Goal: Task Accomplishment & Management: Use online tool/utility

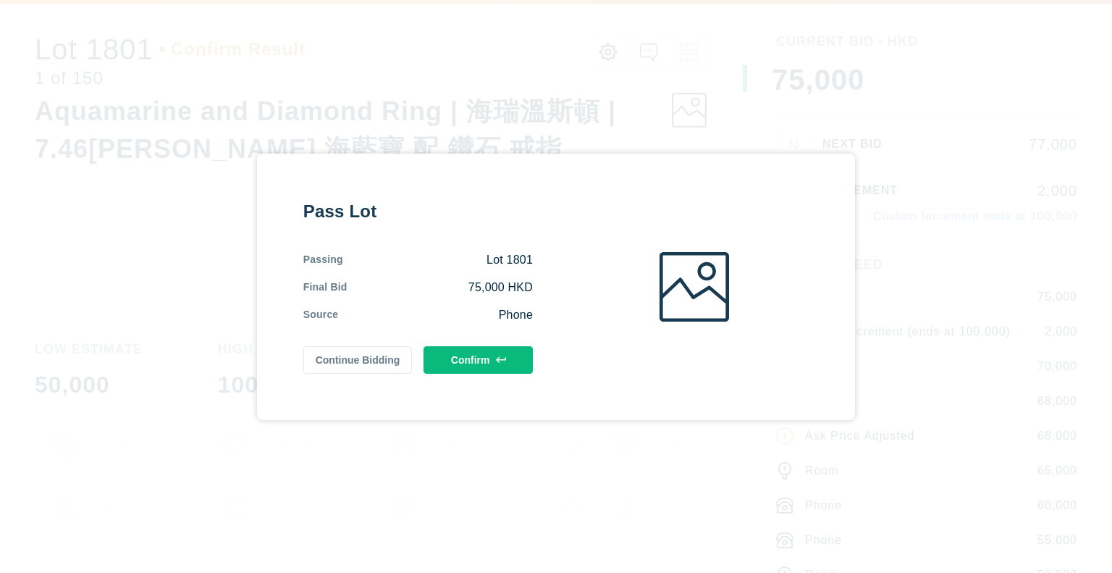
click at [516, 352] on button "Confirm" at bounding box center [478, 360] width 109 height 28
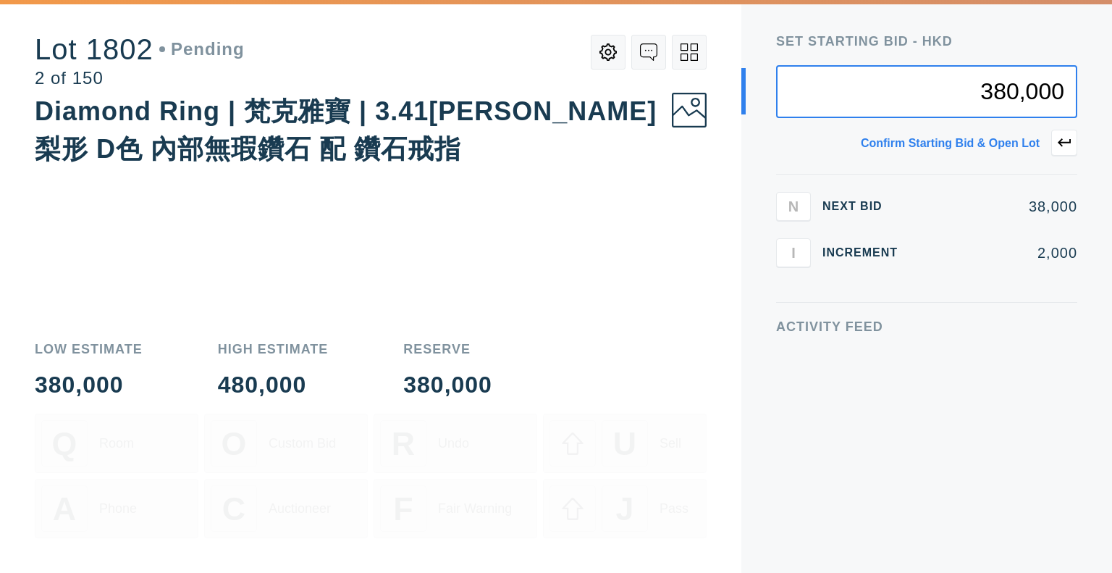
type input "380,000"
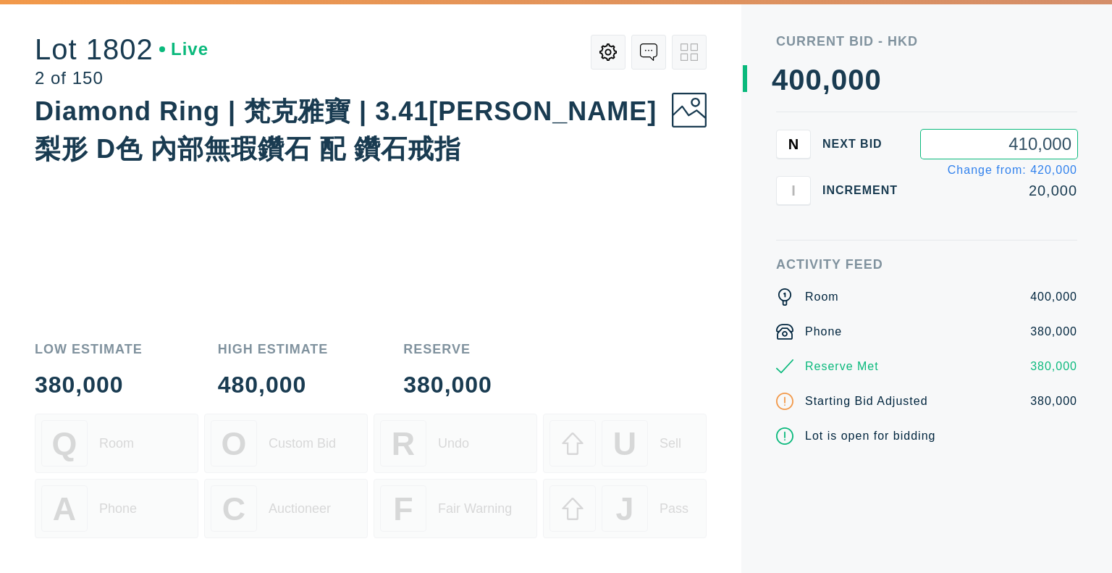
type input "410,000"
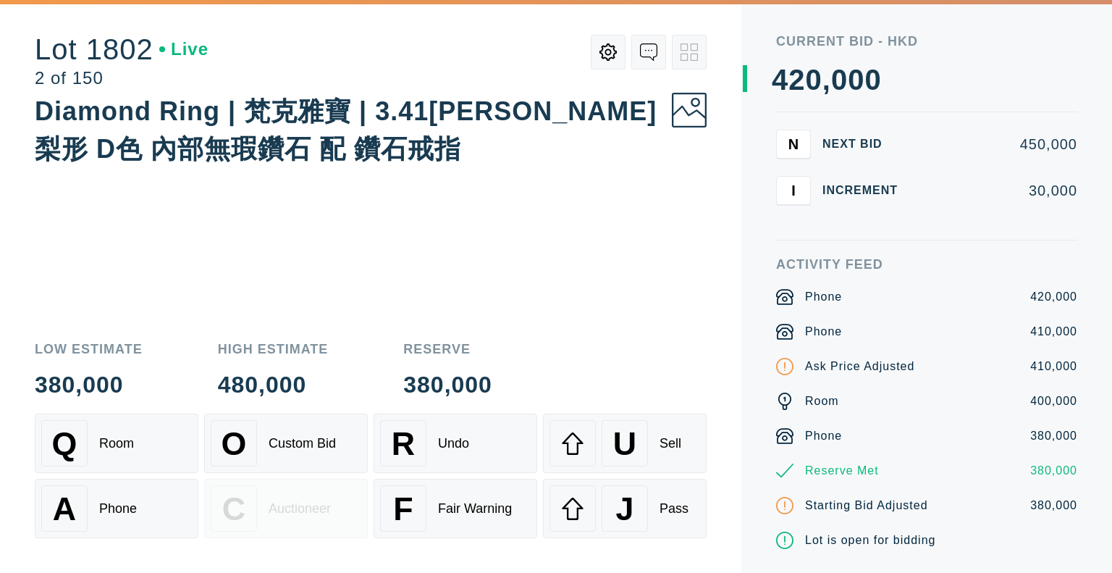
click at [108, 513] on div "Phone" at bounding box center [118, 508] width 38 height 15
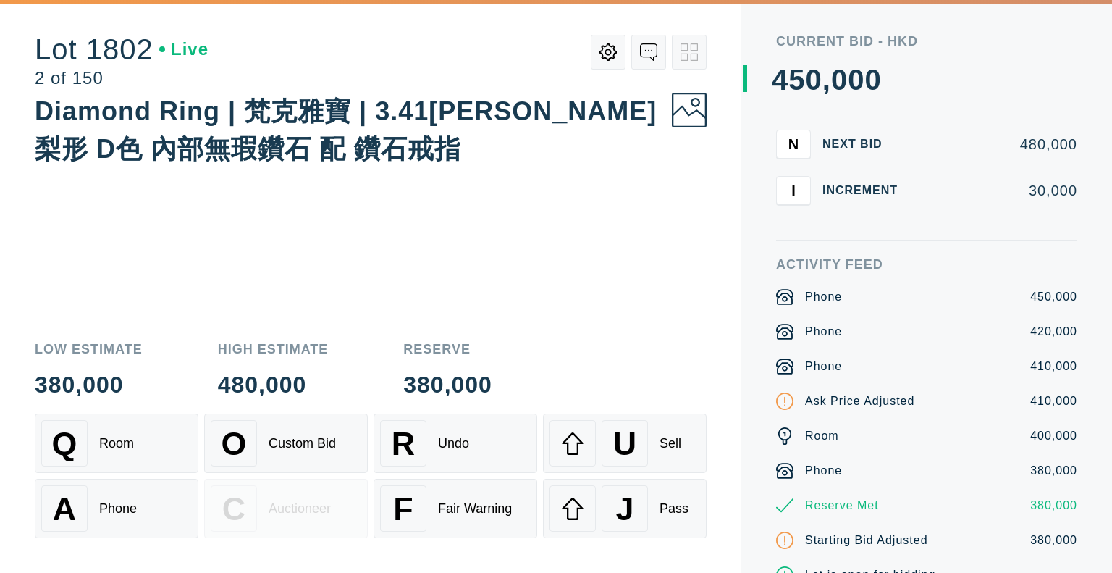
click at [122, 440] on div "Room" at bounding box center [116, 443] width 35 height 15
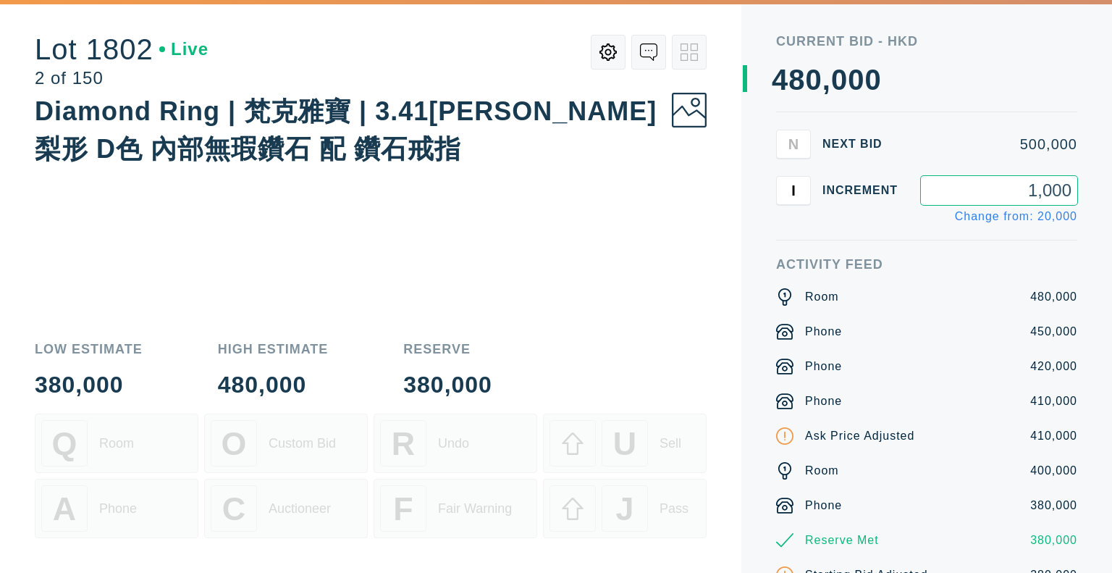
type input "10,000"
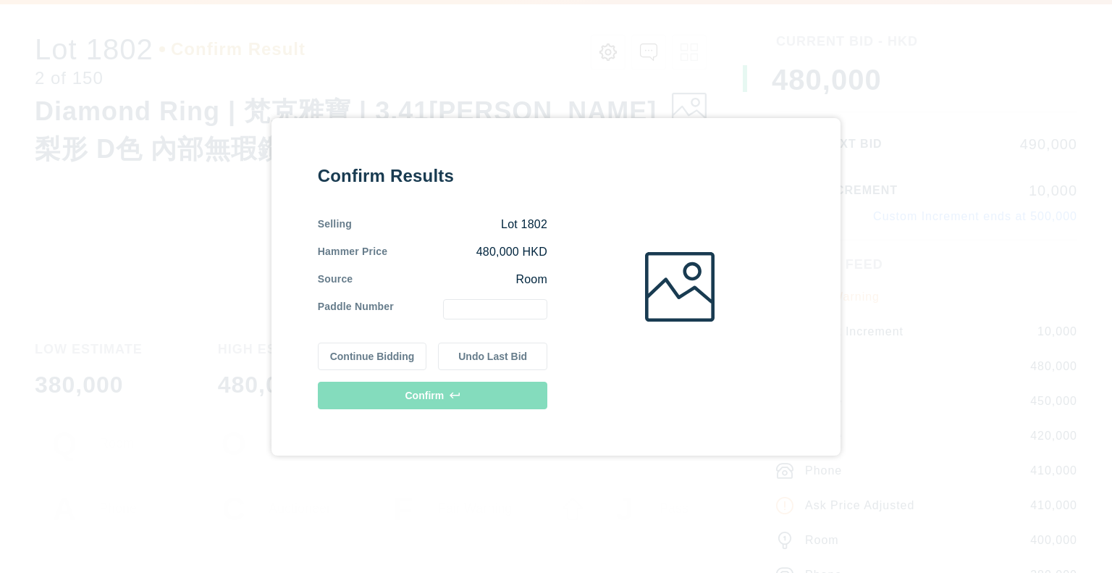
click at [915, 401] on div "Confirm Results Selling Lot 1802 Hammer Price 480,000 HKD Source Room Paddle Nu…" at bounding box center [556, 286] width 1112 height 573
click at [408, 358] on button "Continue Bidding" at bounding box center [372, 357] width 109 height 28
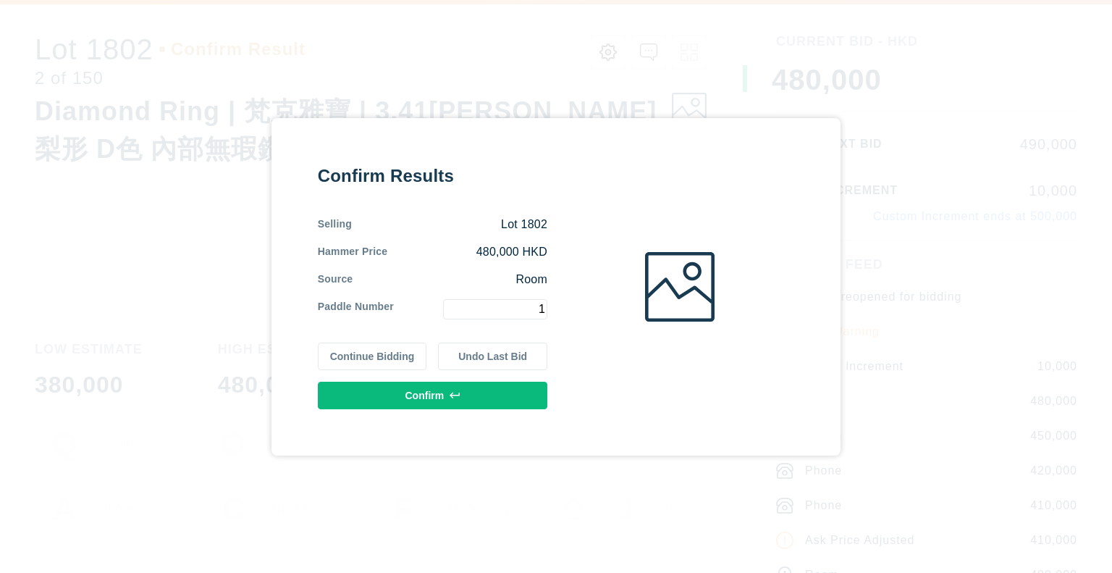
type input "1"
click at [484, 400] on button "Confirm" at bounding box center [433, 396] width 230 height 28
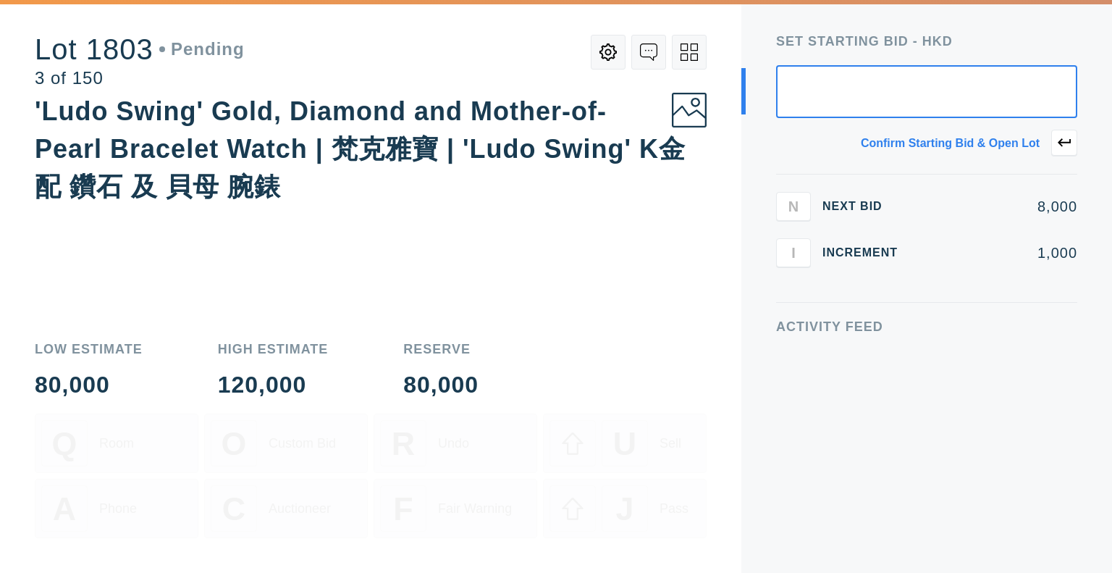
click at [935, 408] on div "Activity Feed" at bounding box center [926, 446] width 301 height 253
click at [614, 56] on icon at bounding box center [608, 51] width 17 height 17
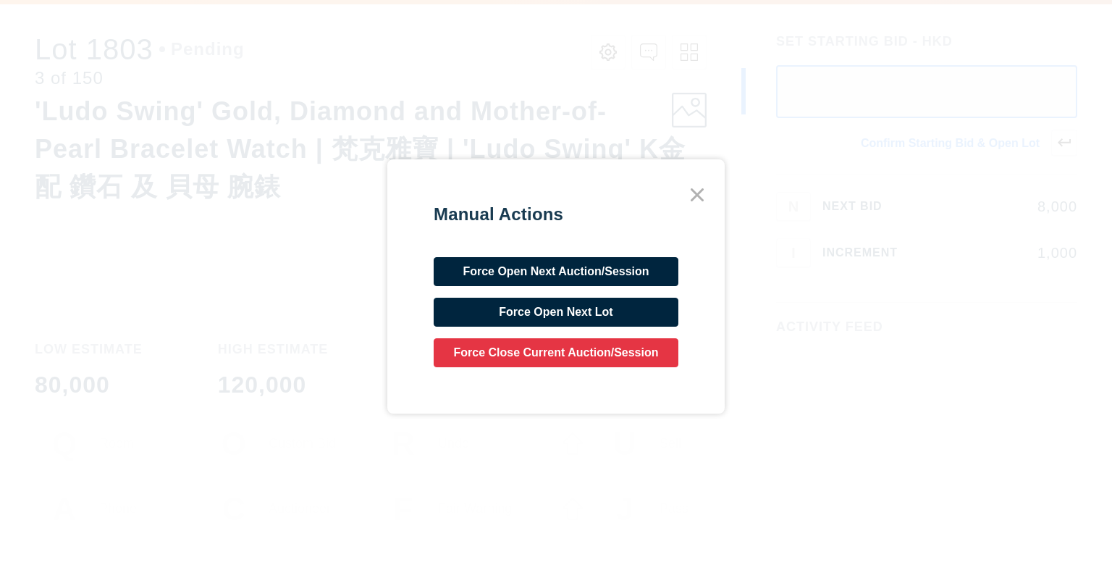
click at [704, 196] on icon at bounding box center [697, 195] width 26 height 26
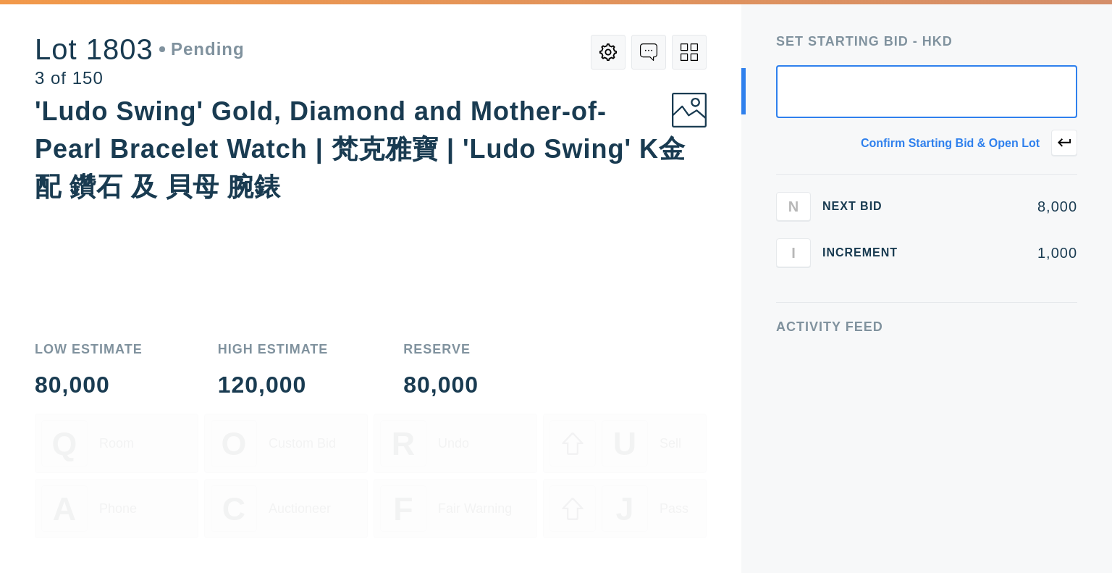
click at [684, 57] on icon at bounding box center [689, 51] width 17 height 17
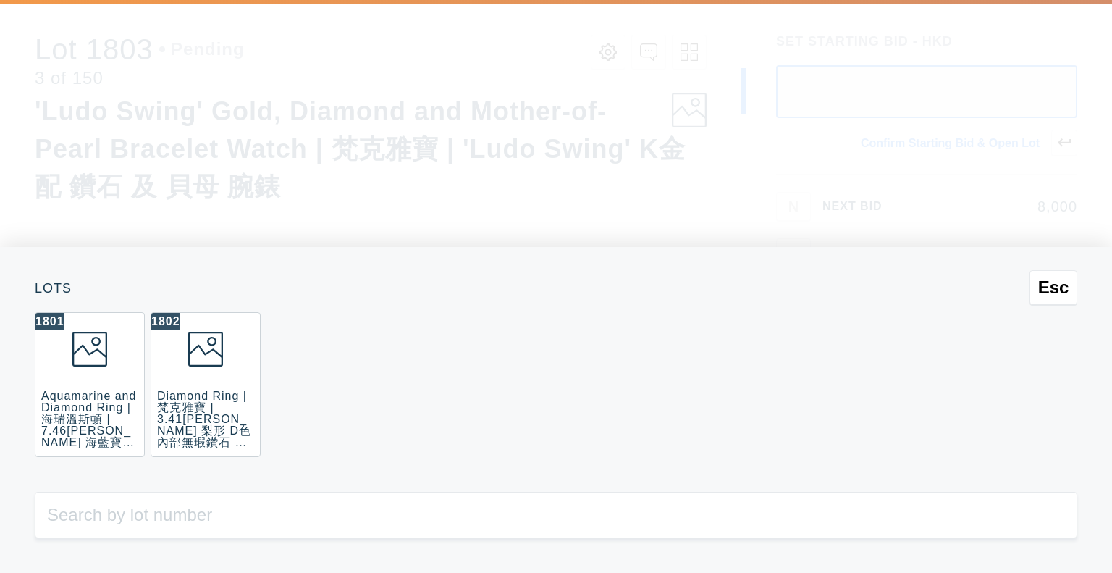
click at [104, 351] on icon at bounding box center [89, 349] width 35 height 35
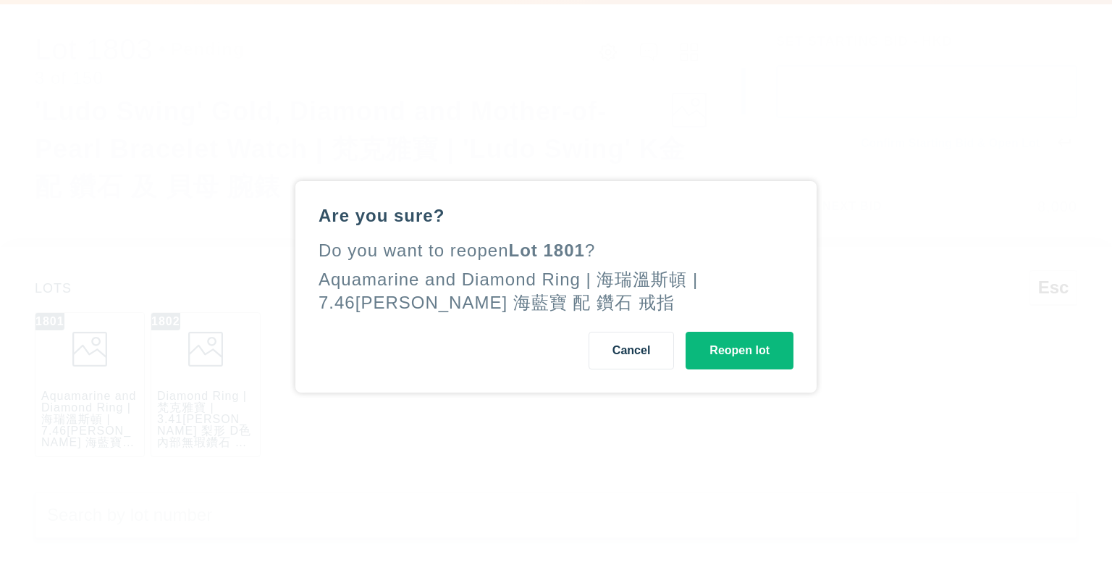
click at [612, 350] on button "Cancel" at bounding box center [631, 351] width 85 height 38
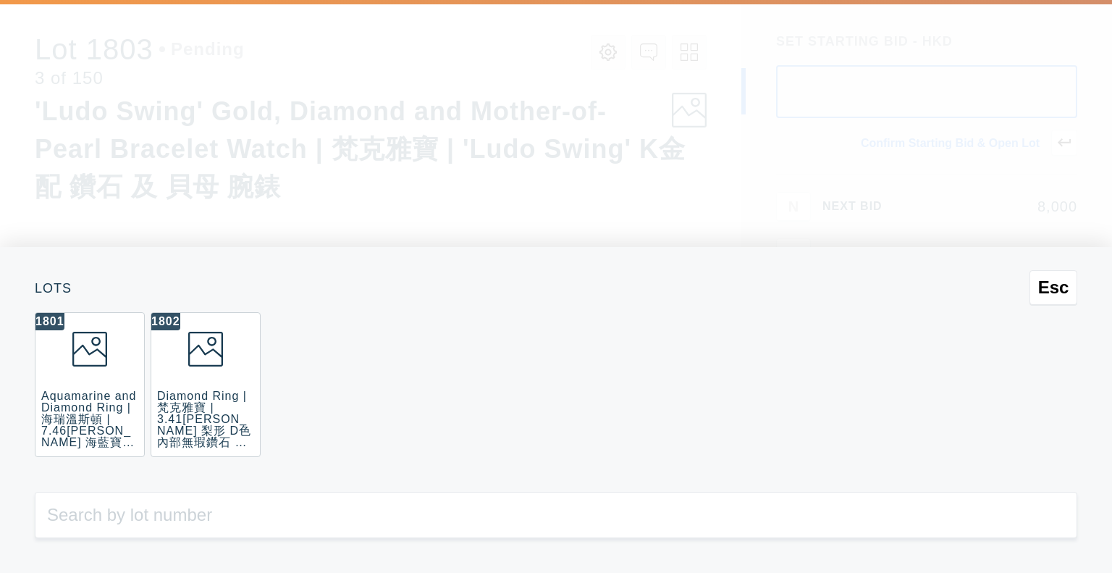
click at [596, 198] on div "Esc Lots 1801 Aquamarine and Diamond Ring | 海瑞溫斯頓 | 7.46[PERSON_NAME] 海藍寶 配 鑽石 …" at bounding box center [556, 286] width 1112 height 573
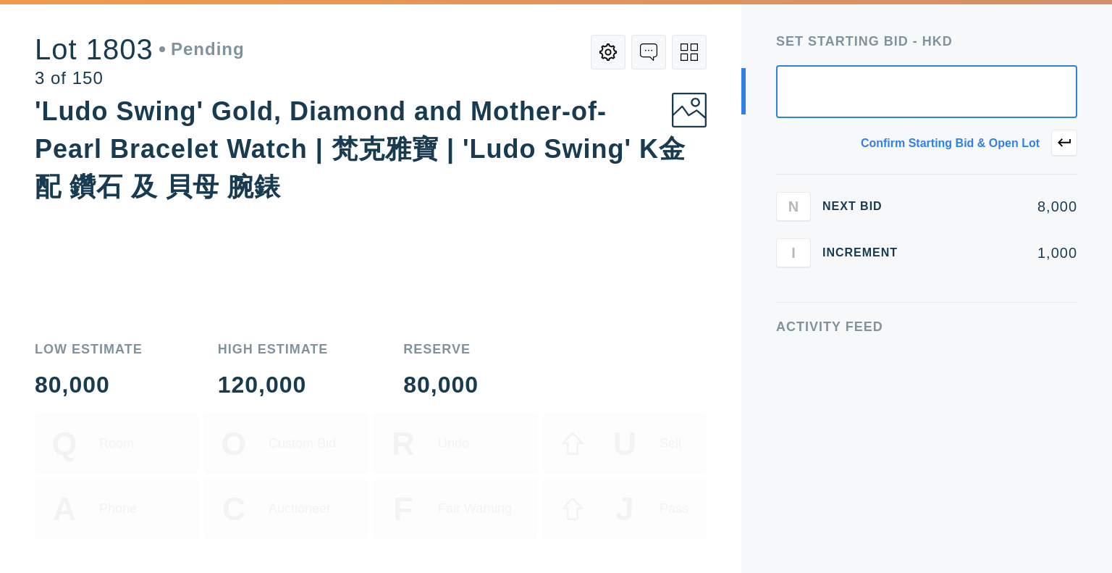
click at [687, 54] on icon at bounding box center [684, 57] width 7 height 7
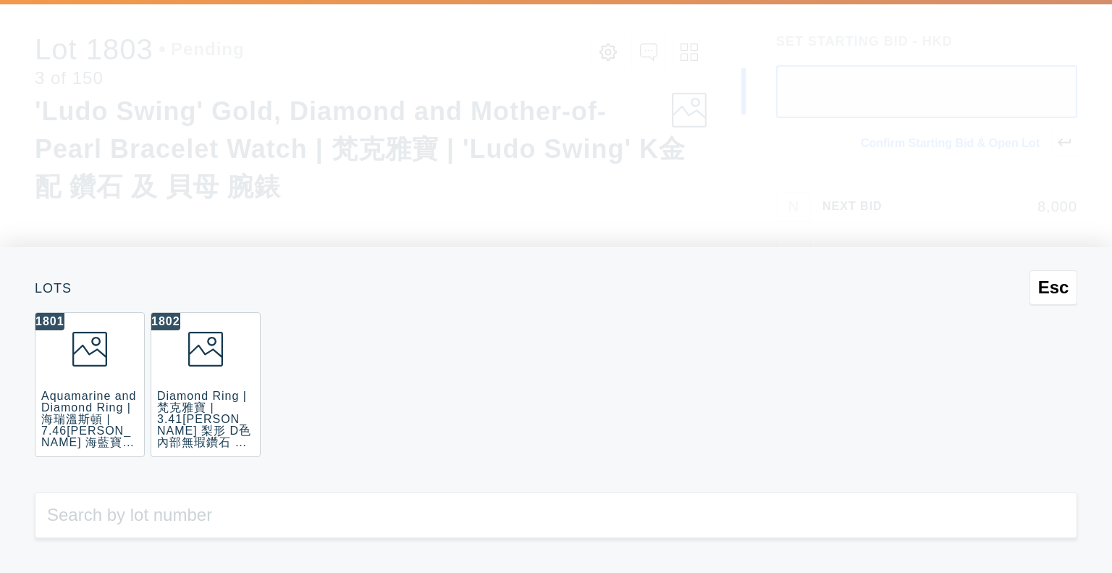
click at [91, 358] on icon at bounding box center [89, 349] width 35 height 35
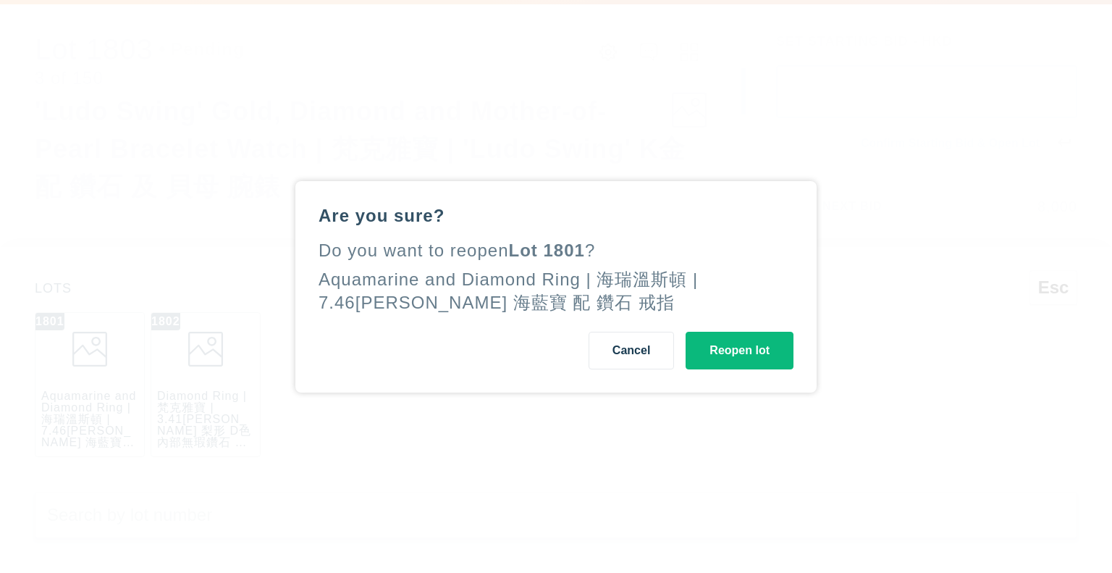
click at [758, 358] on button "Reopen lot" at bounding box center [740, 351] width 108 height 38
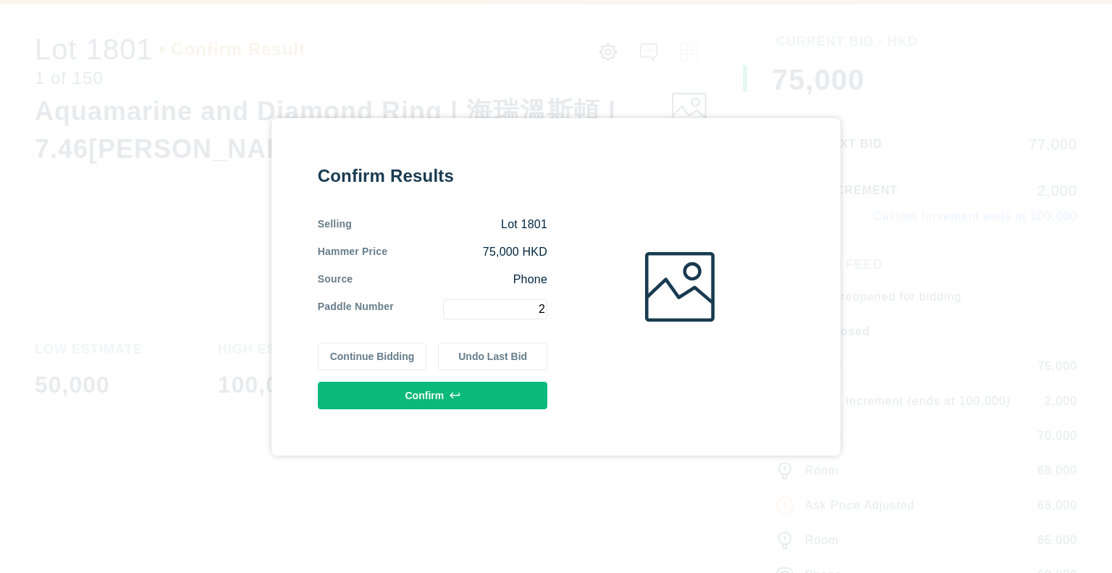
type input "2"
click at [451, 399] on icon at bounding box center [455, 395] width 10 height 10
click at [545, 309] on input "2" at bounding box center [495, 309] width 104 height 20
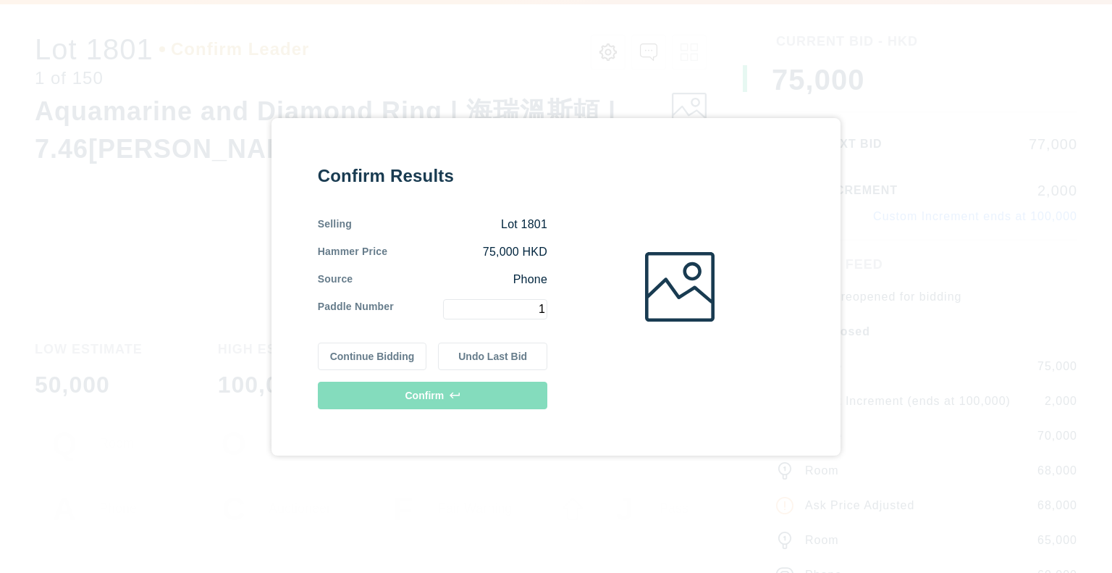
type input "1"
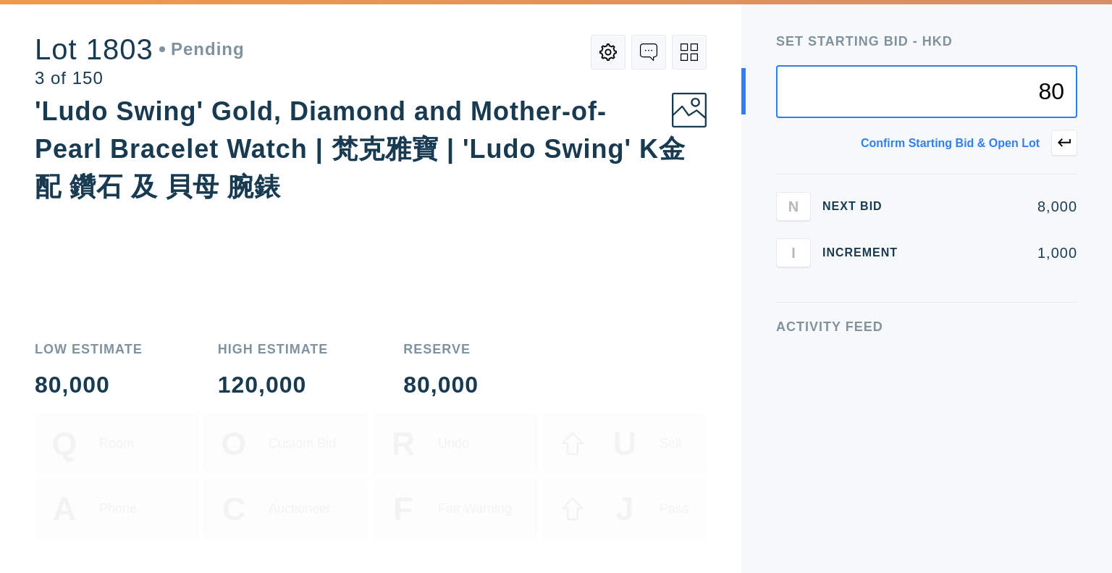
click at [890, 86] on input "80" at bounding box center [926, 91] width 301 height 53
type input "8"
type input "60,000"
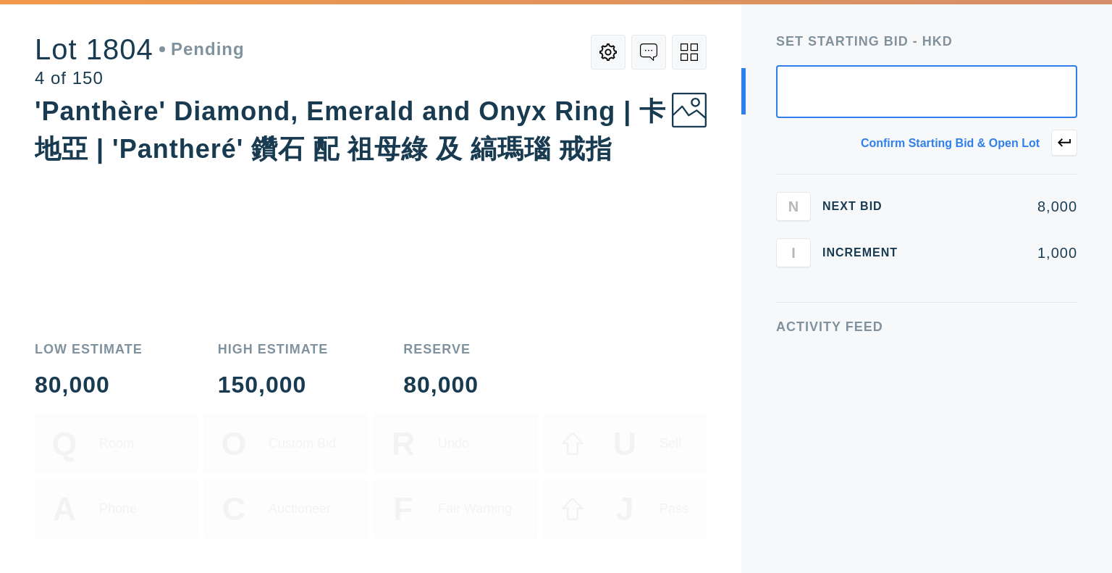
click at [698, 57] on button at bounding box center [689, 52] width 35 height 35
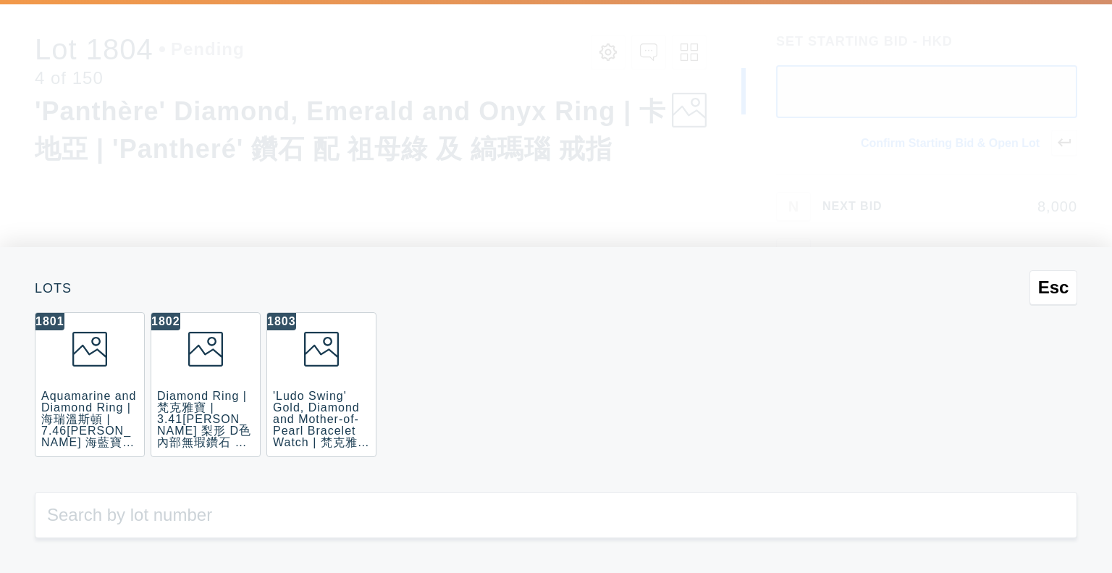
click at [314, 335] on icon at bounding box center [321, 349] width 35 height 35
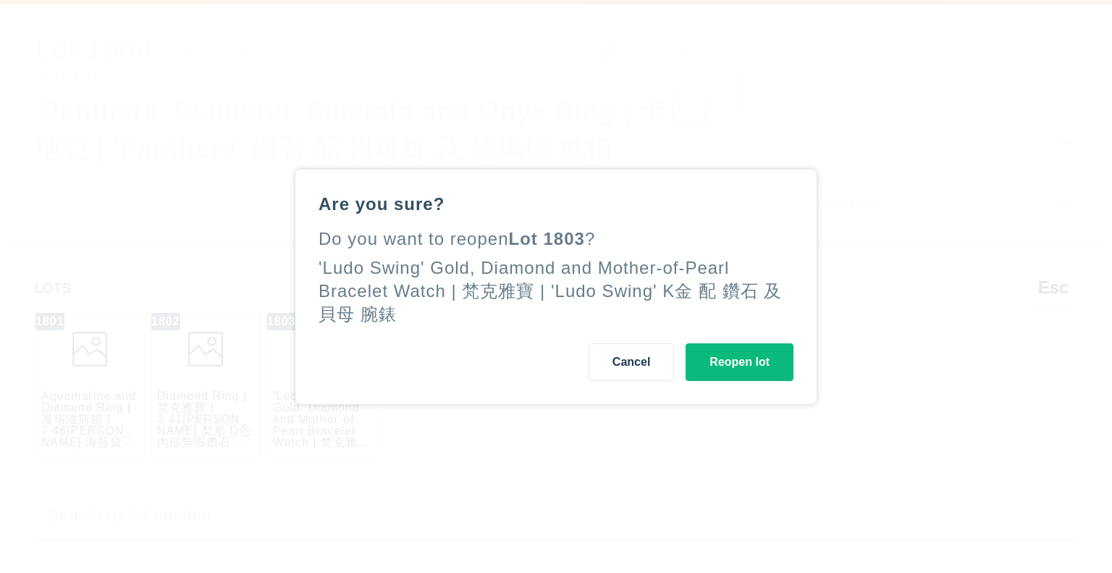
click at [718, 364] on button "Reopen lot" at bounding box center [740, 362] width 108 height 38
